Goal: Navigation & Orientation: Understand site structure

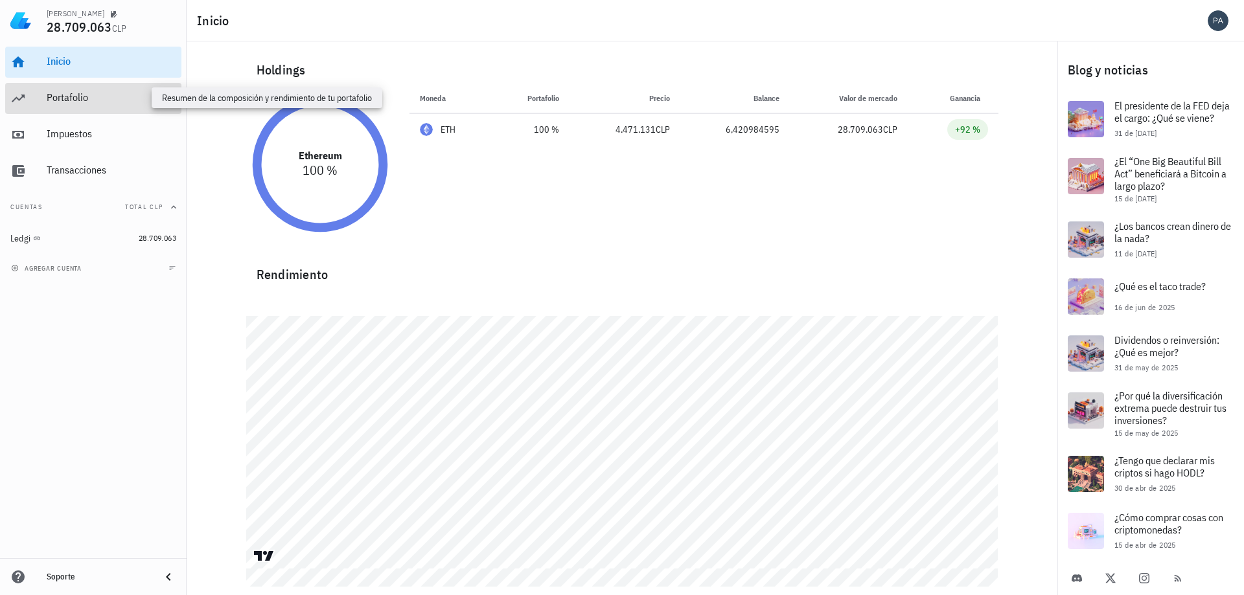
click at [109, 92] on div "Portafolio" at bounding box center [112, 97] width 130 height 12
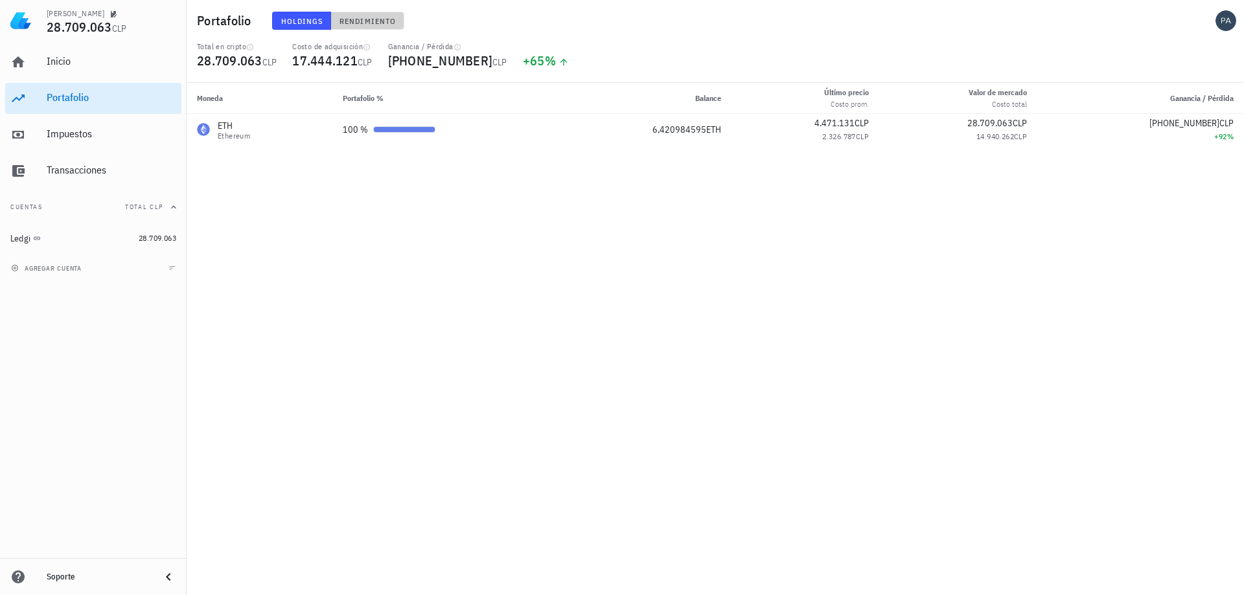
click at [369, 23] on span "Rendimiento" at bounding box center [367, 21] width 57 height 10
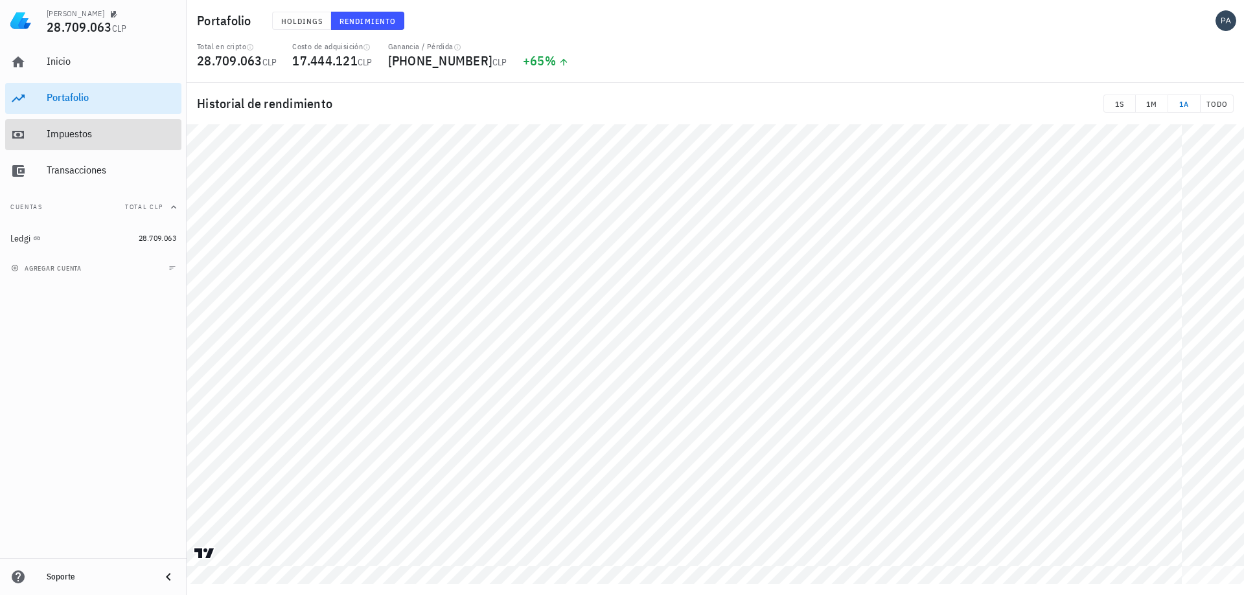
click at [87, 140] on div "Impuestos" at bounding box center [112, 134] width 130 height 12
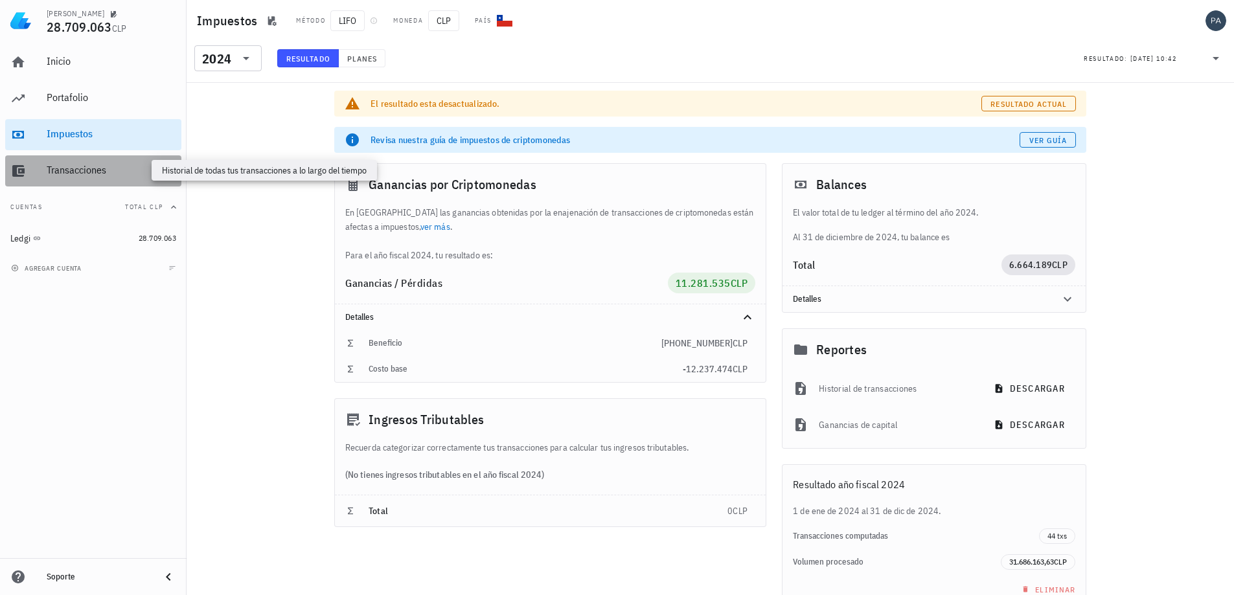
click at [80, 175] on div "Transacciones" at bounding box center [112, 170] width 130 height 12
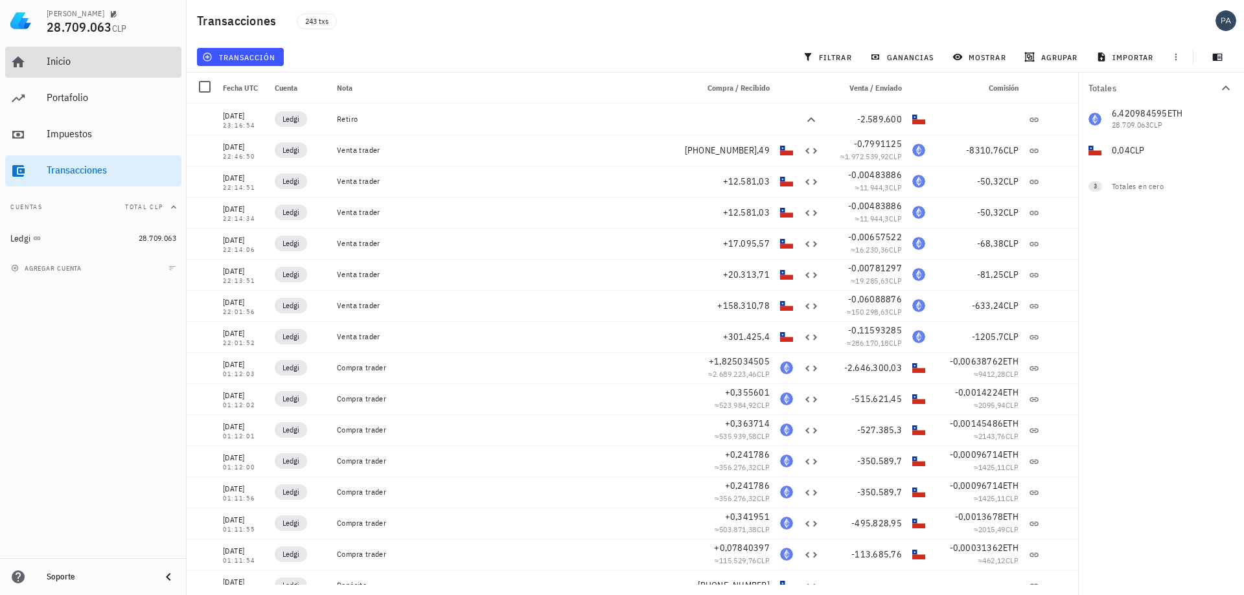
click at [75, 66] on div "Inicio" at bounding box center [112, 61] width 130 height 12
